Goal: Information Seeking & Learning: Learn about a topic

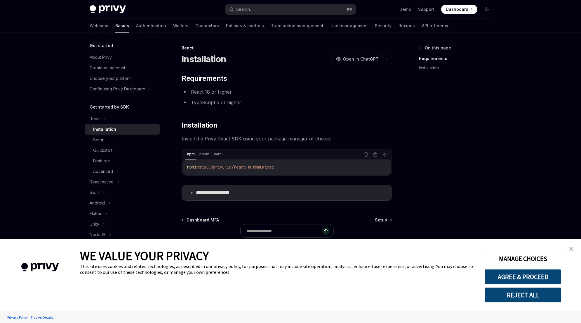
click at [105, 12] on img at bounding box center [108, 9] width 36 height 8
type textarea "*"
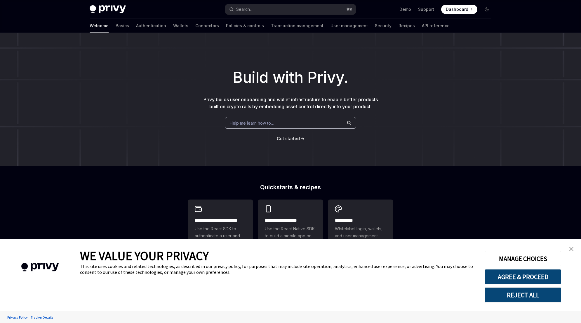
click at [571, 248] on img "close banner" at bounding box center [572, 249] width 4 height 4
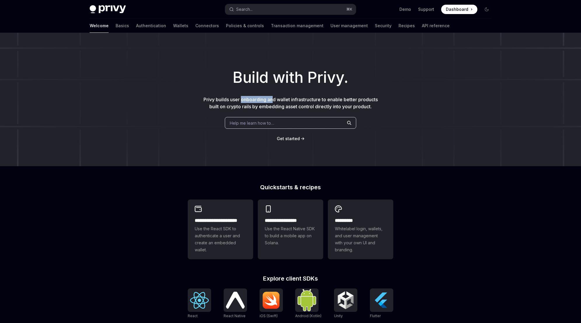
drag, startPoint x: 242, startPoint y: 99, endPoint x: 276, endPoint y: 98, distance: 34.5
click at [274, 98] on span "Privy builds user onboarding and wallet infrastructure to enable better product…" at bounding box center [291, 102] width 174 height 13
drag, startPoint x: 278, startPoint y: 99, endPoint x: 309, endPoint y: 100, distance: 30.1
click at [309, 100] on span "Privy builds user onboarding and wallet infrastructure to enable better product…" at bounding box center [291, 102] width 174 height 13
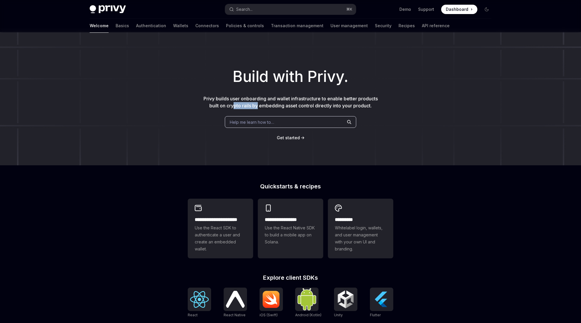
drag, startPoint x: 234, startPoint y: 105, endPoint x: 257, endPoint y: 105, distance: 23.4
click at [257, 105] on span "Privy builds user onboarding and wallet infrastructure to enable better product…" at bounding box center [291, 102] width 174 height 13
click at [264, 105] on span "Privy builds user onboarding and wallet infrastructure to enable better product…" at bounding box center [291, 101] width 174 height 13
drag, startPoint x: 259, startPoint y: 105, endPoint x: 285, endPoint y: 107, distance: 26.6
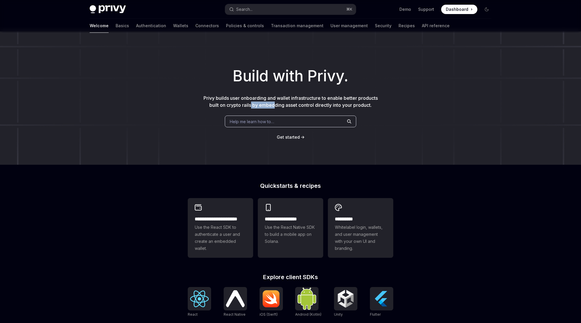
click at [275, 107] on span "Privy builds user onboarding and wallet infrastructure to enable better product…" at bounding box center [291, 101] width 174 height 13
click at [300, 105] on span "Privy builds user onboarding and wallet infrastructure to enable better product…" at bounding box center [291, 101] width 174 height 13
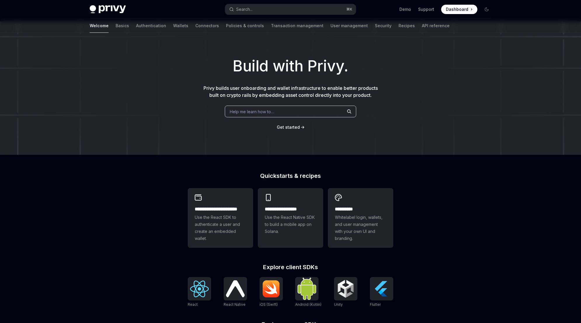
scroll to position [0, 0]
